Goal: Task Accomplishment & Management: Complete application form

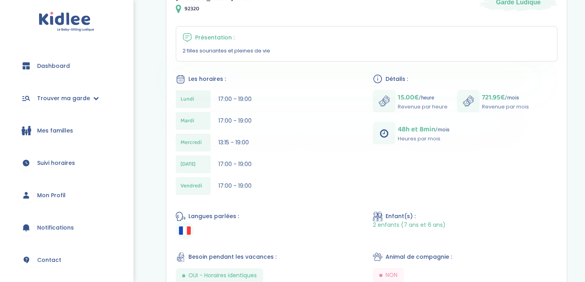
scroll to position [139, 0]
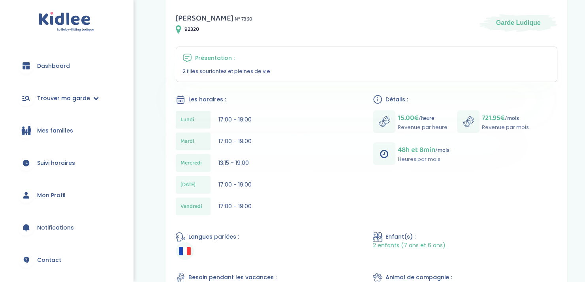
click at [359, 37] on div "[PERSON_NAME] N° 7360 92320 Garde Ludique Présentation : 2 filles souriantes et…" at bounding box center [366, 238] width 400 height 472
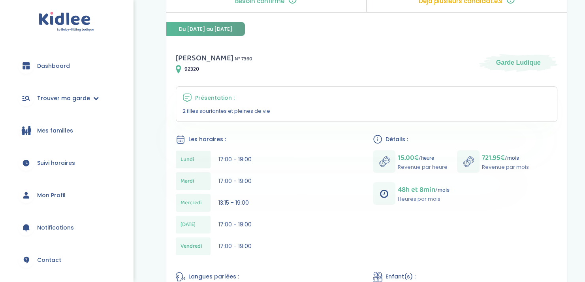
scroll to position [100, 0]
click at [579, 99] on div "Mes recherches Mes candidatures Mes recommandations Retour Détails mission Beso…" at bounding box center [366, 216] width 437 height 608
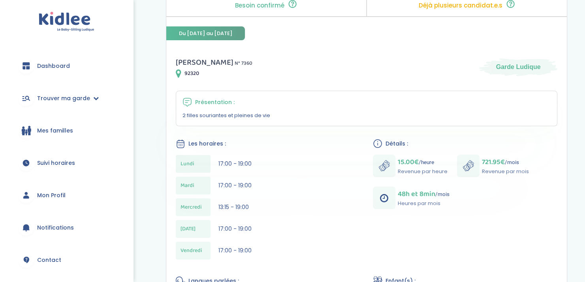
scroll to position [94, 0]
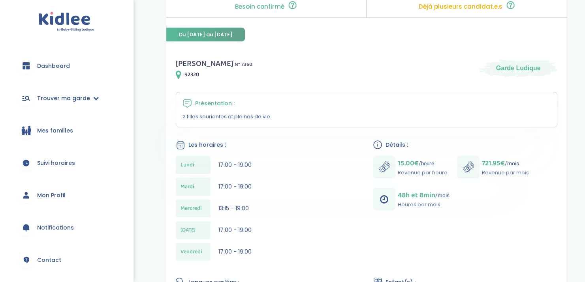
click at [246, 207] on span "13:15 - 19:00" at bounding box center [233, 209] width 30 height 8
drag, startPoint x: 218, startPoint y: 163, endPoint x: 235, endPoint y: 164, distance: 16.6
click at [235, 164] on span "17:00 - 19:00" at bounding box center [234, 165] width 33 height 8
click at [246, 162] on span "17:00 - 19:00" at bounding box center [234, 165] width 33 height 8
click at [378, 145] on icon at bounding box center [378, 146] width 0 height 2
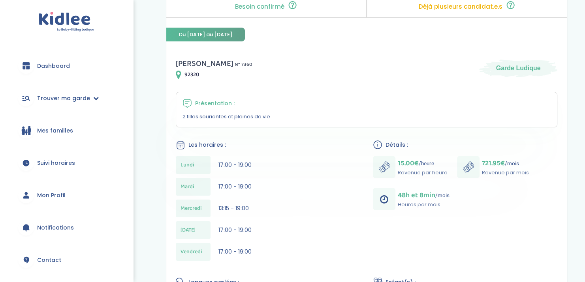
click at [355, 194] on div "[DATE] 17:00 - 19:00" at bounding box center [268, 187] width 184 height 18
click at [358, 154] on div "Les horaires : [DATE] 17:00 - 19:00 [DATE] 17:00 - 19:00 [DATE] 13:15 - 19:00 […" at bounding box center [268, 202] width 184 height 125
click at [407, 145] on span "Détails :" at bounding box center [396, 145] width 23 height 8
click at [391, 216] on div "[PERSON_NAME] N° 7360 92320 Garde Ludique Présentation : 2 filles souriantes et…" at bounding box center [366, 284] width 400 height 472
click at [289, 147] on div "Les horaires :" at bounding box center [268, 145] width 184 height 10
